Goal: Transaction & Acquisition: Purchase product/service

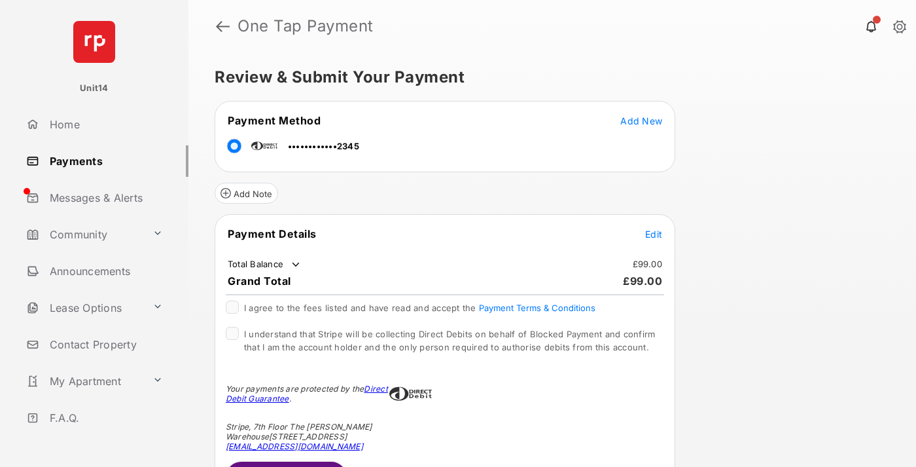
click at [654, 234] on span "Edit" at bounding box center [653, 233] width 17 height 11
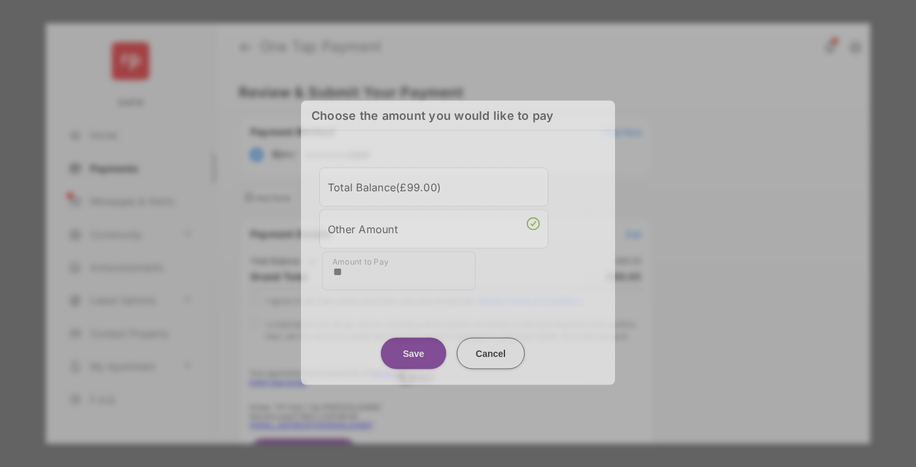
type input "**"
click at [414, 349] on button "Save" at bounding box center [413, 352] width 65 height 31
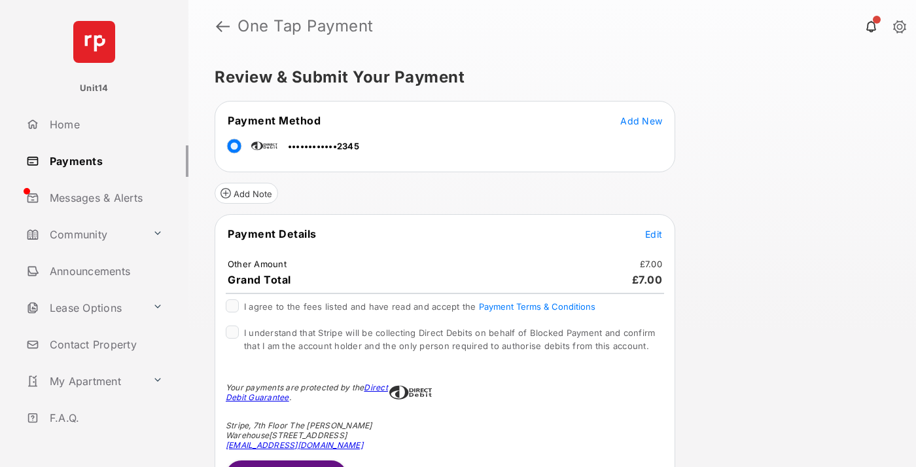
click at [285, 463] on button "Submit Payment" at bounding box center [286, 475] width 121 height 31
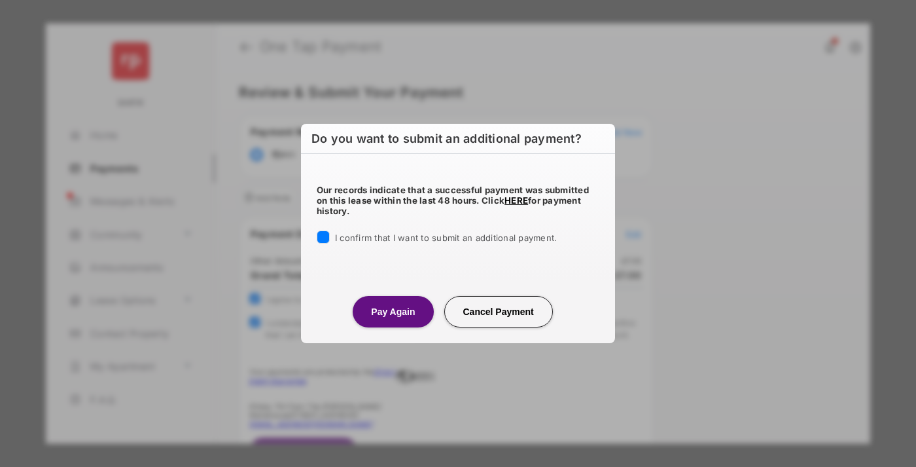
click at [393, 311] on button "Pay Again" at bounding box center [393, 311] width 80 height 31
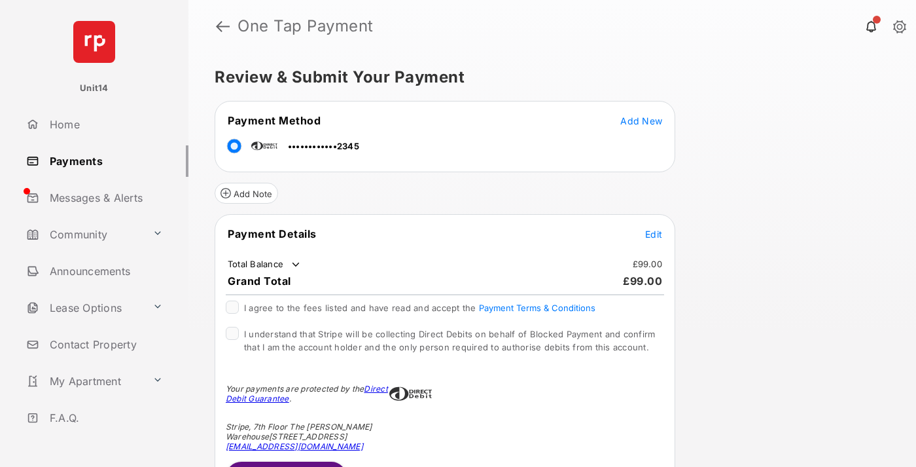
click at [654, 234] on span "Edit" at bounding box center [653, 233] width 17 height 11
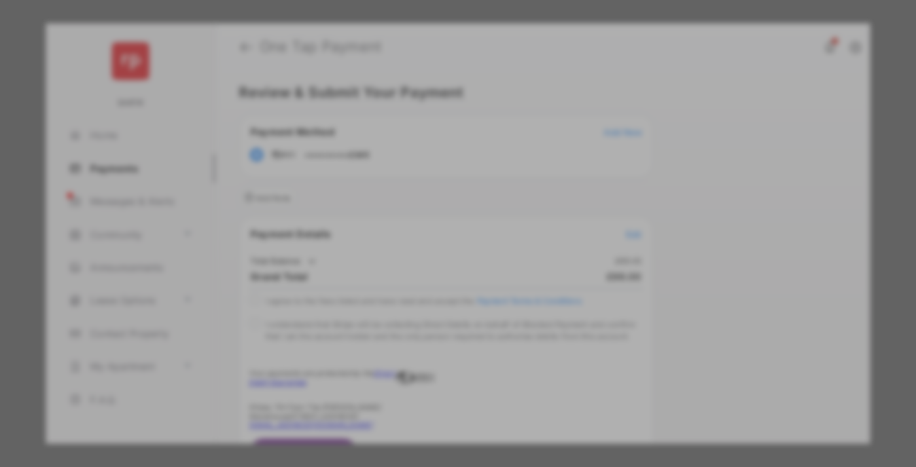
click at [434, 254] on div "Other Amount" at bounding box center [434, 264] width 212 height 22
type input "**"
click at [414, 348] on button "Save" at bounding box center [413, 345] width 65 height 31
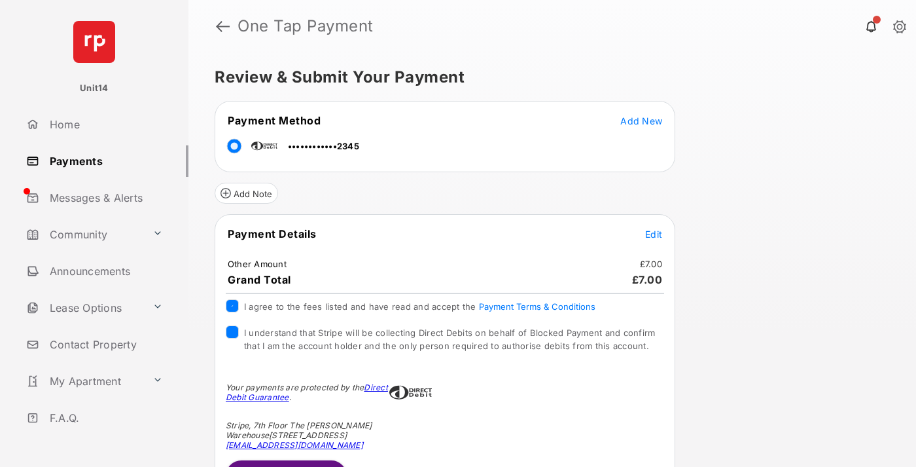
click at [285, 463] on button "Submit Payment" at bounding box center [286, 475] width 121 height 31
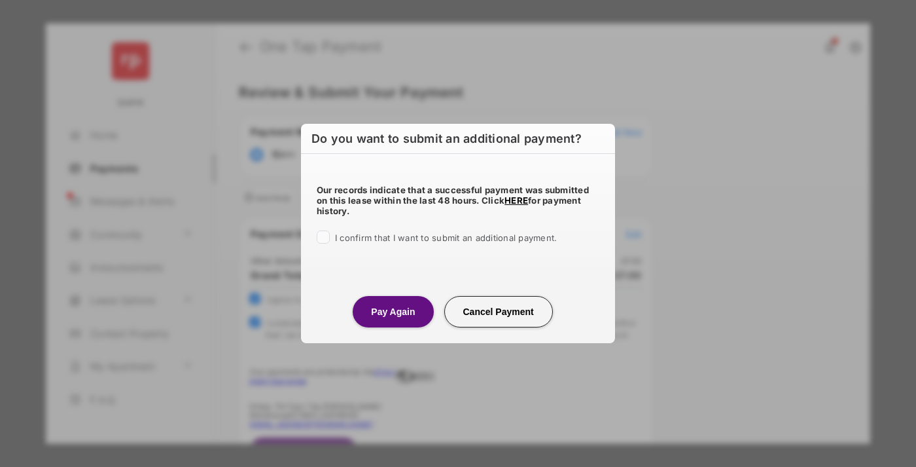
click at [393, 311] on button "Pay Again" at bounding box center [393, 311] width 80 height 31
